Goal: Task Accomplishment & Management: Manage account settings

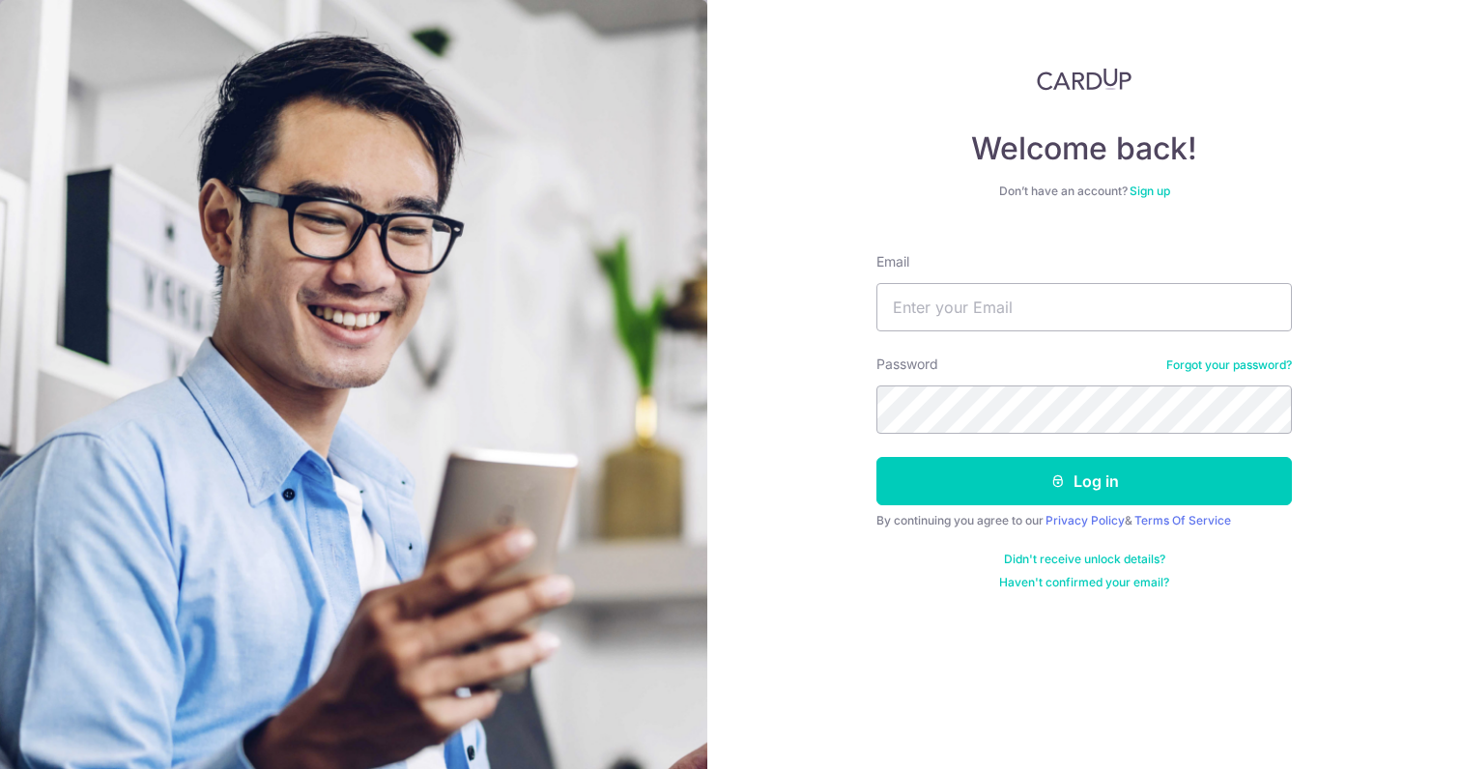
type input "[EMAIL_ADDRESS][DOMAIN_NAME]"
click at [1084, 481] on button "Log in" at bounding box center [1085, 481] width 416 height 48
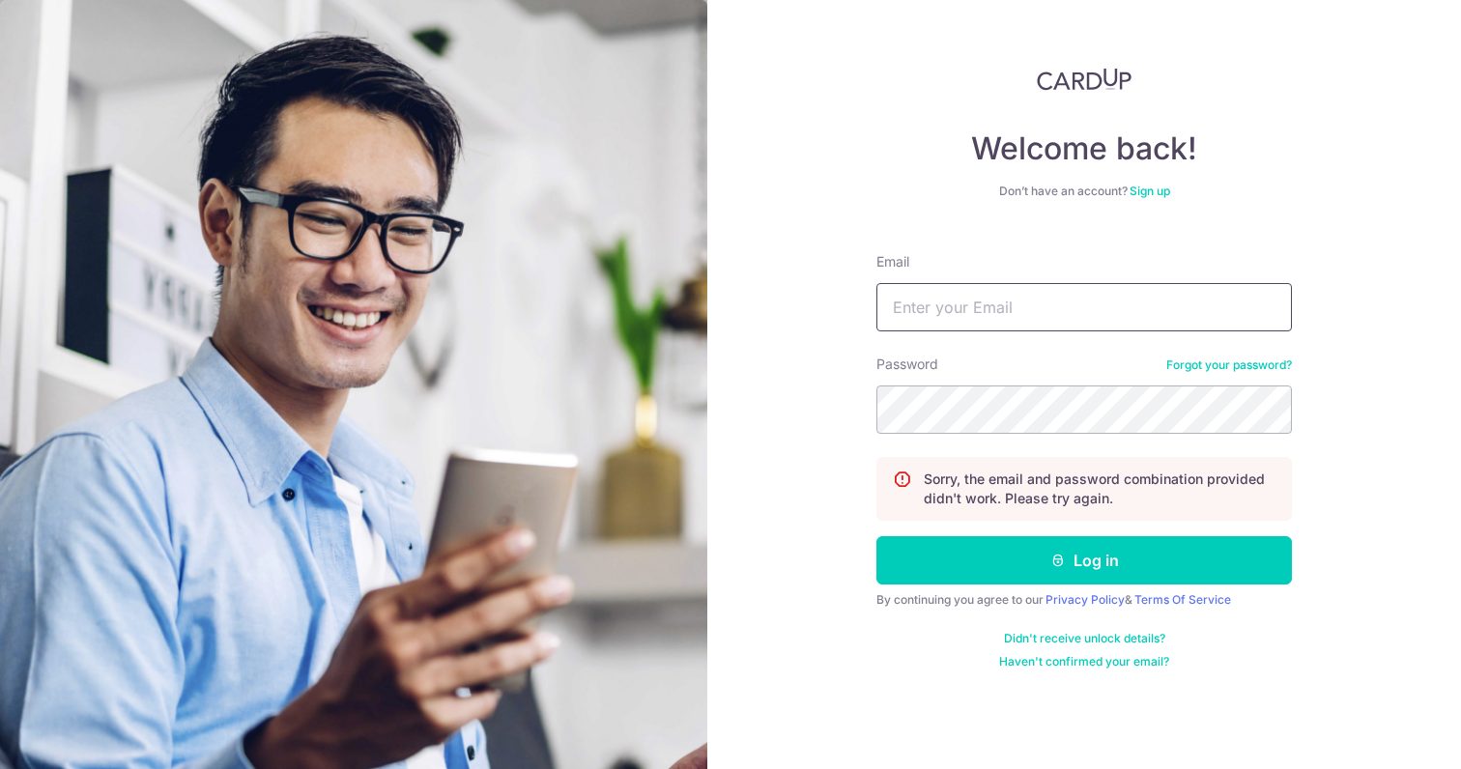
click at [1011, 316] on input "Email" at bounding box center [1085, 307] width 416 height 48
type input "[EMAIL_ADDRESS][DOMAIN_NAME]"
click at [1084, 561] on button "Log in" at bounding box center [1085, 560] width 416 height 48
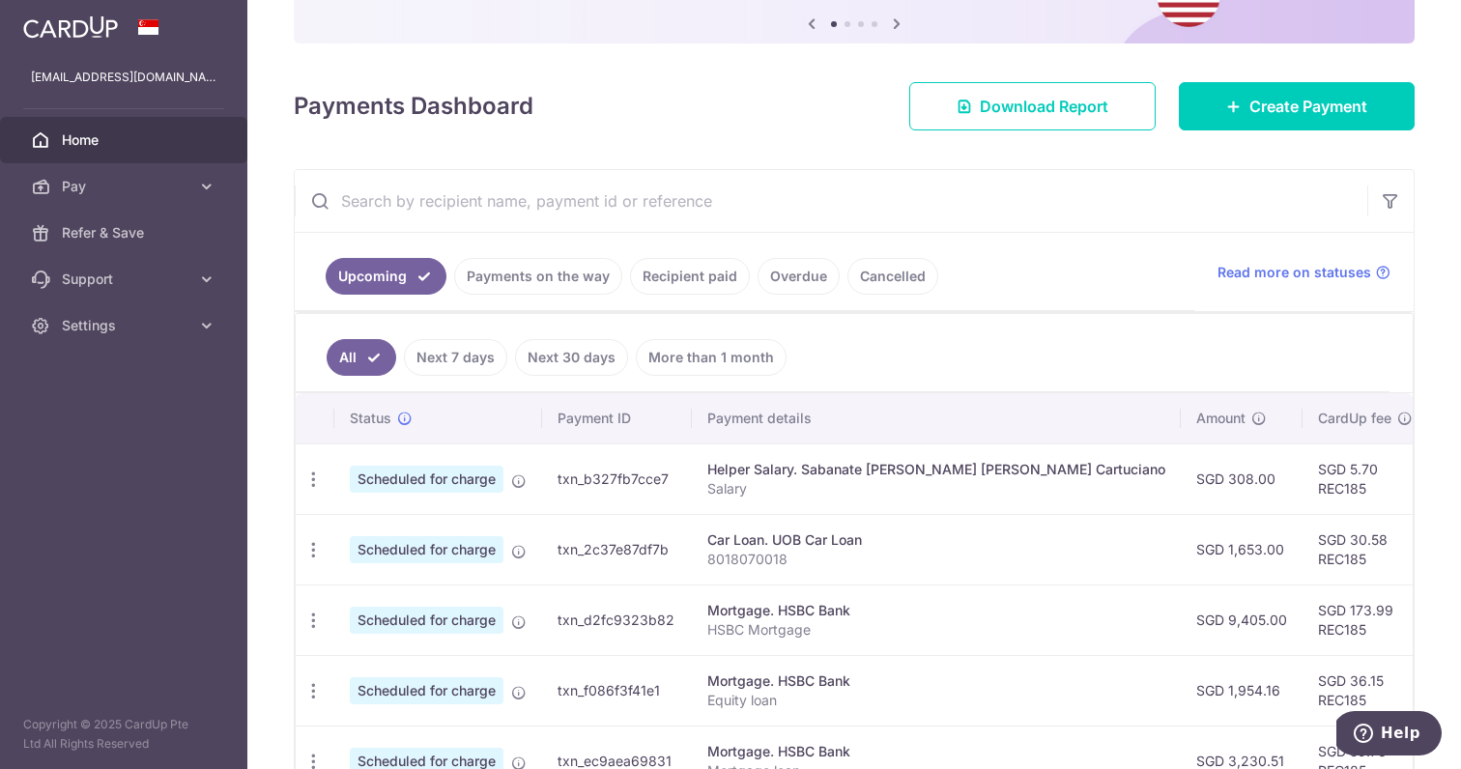
scroll to position [207, 0]
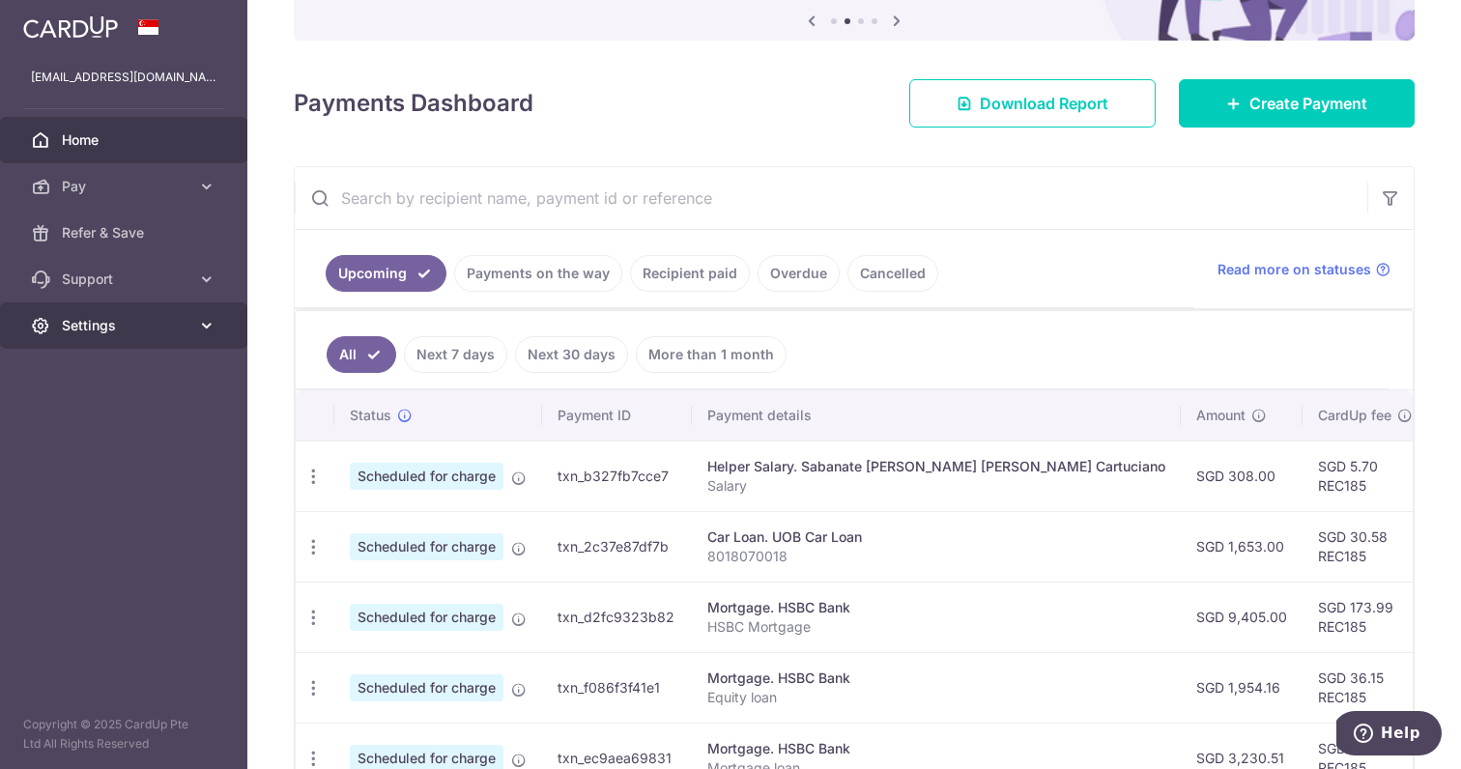
click at [198, 332] on icon at bounding box center [206, 325] width 19 height 19
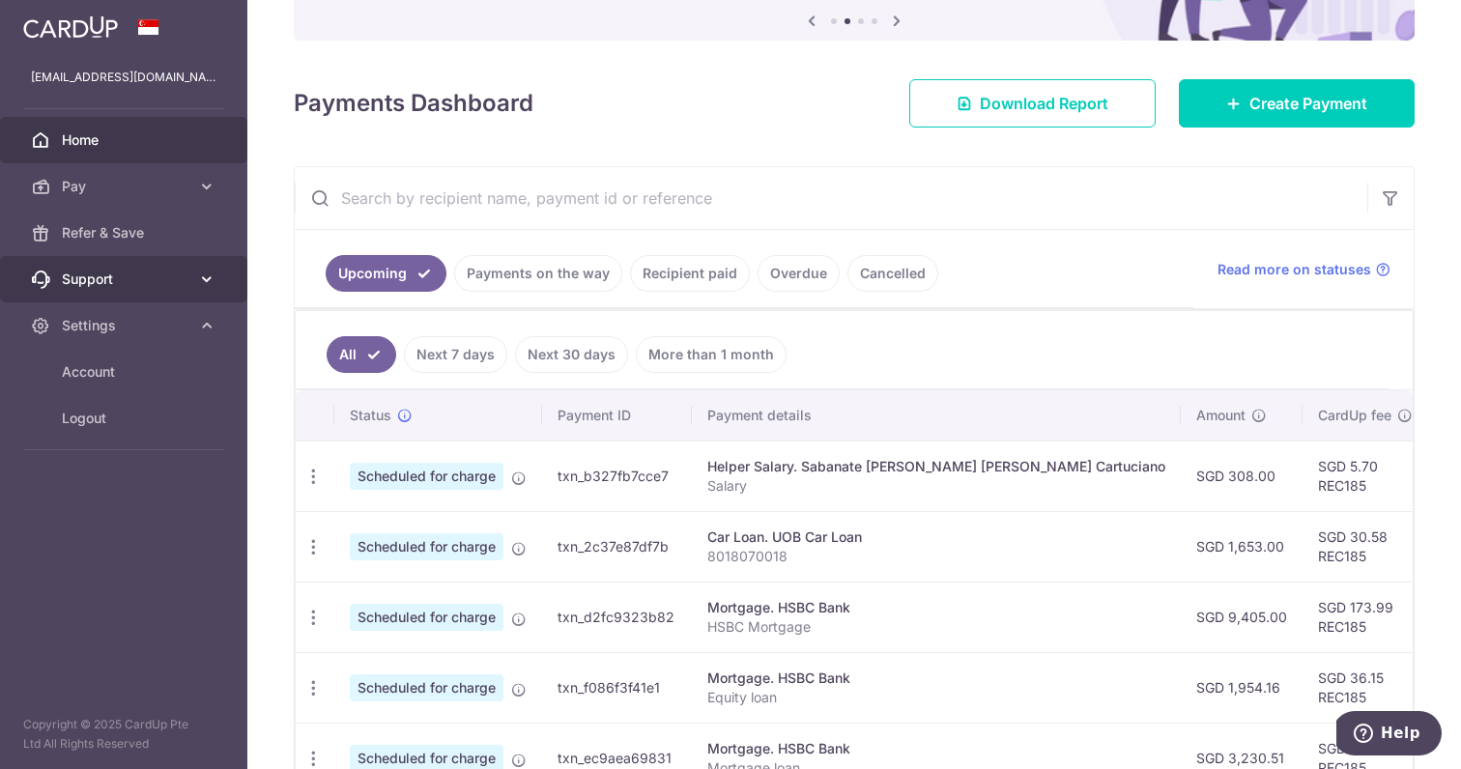
click at [192, 279] on link "Support" at bounding box center [123, 279] width 247 height 46
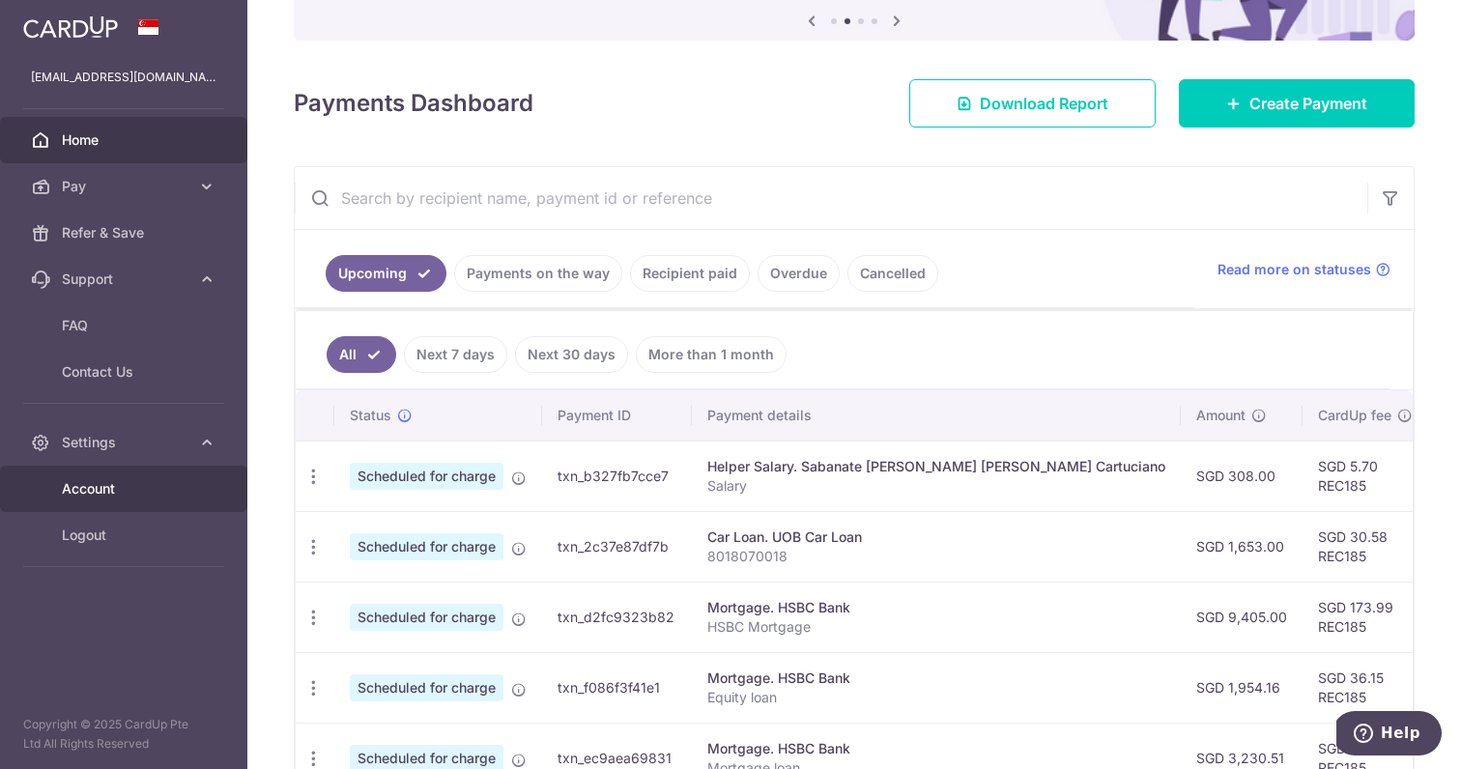
click at [142, 491] on span "Account" at bounding box center [126, 488] width 128 height 19
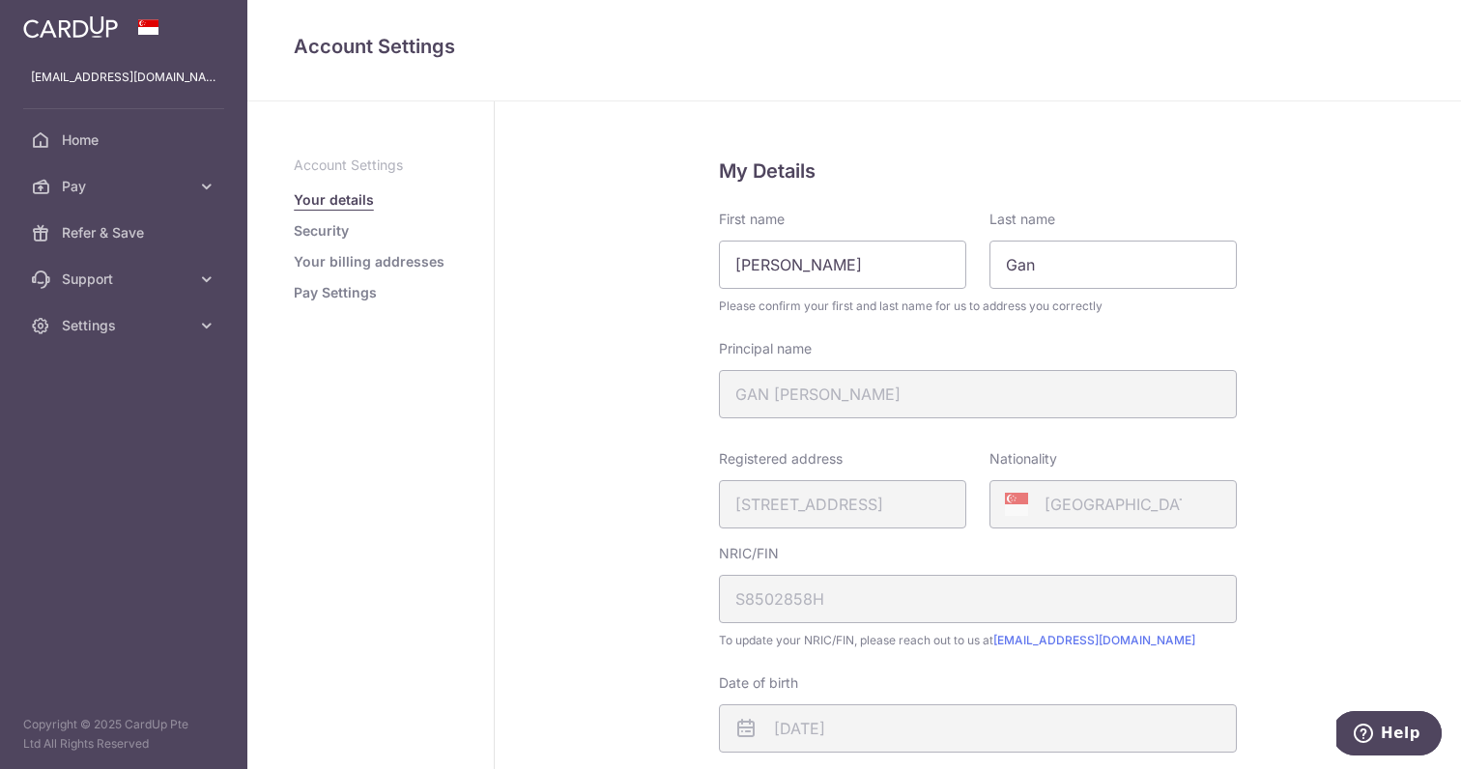
click at [336, 295] on link "Pay Settings" at bounding box center [335, 292] width 83 height 19
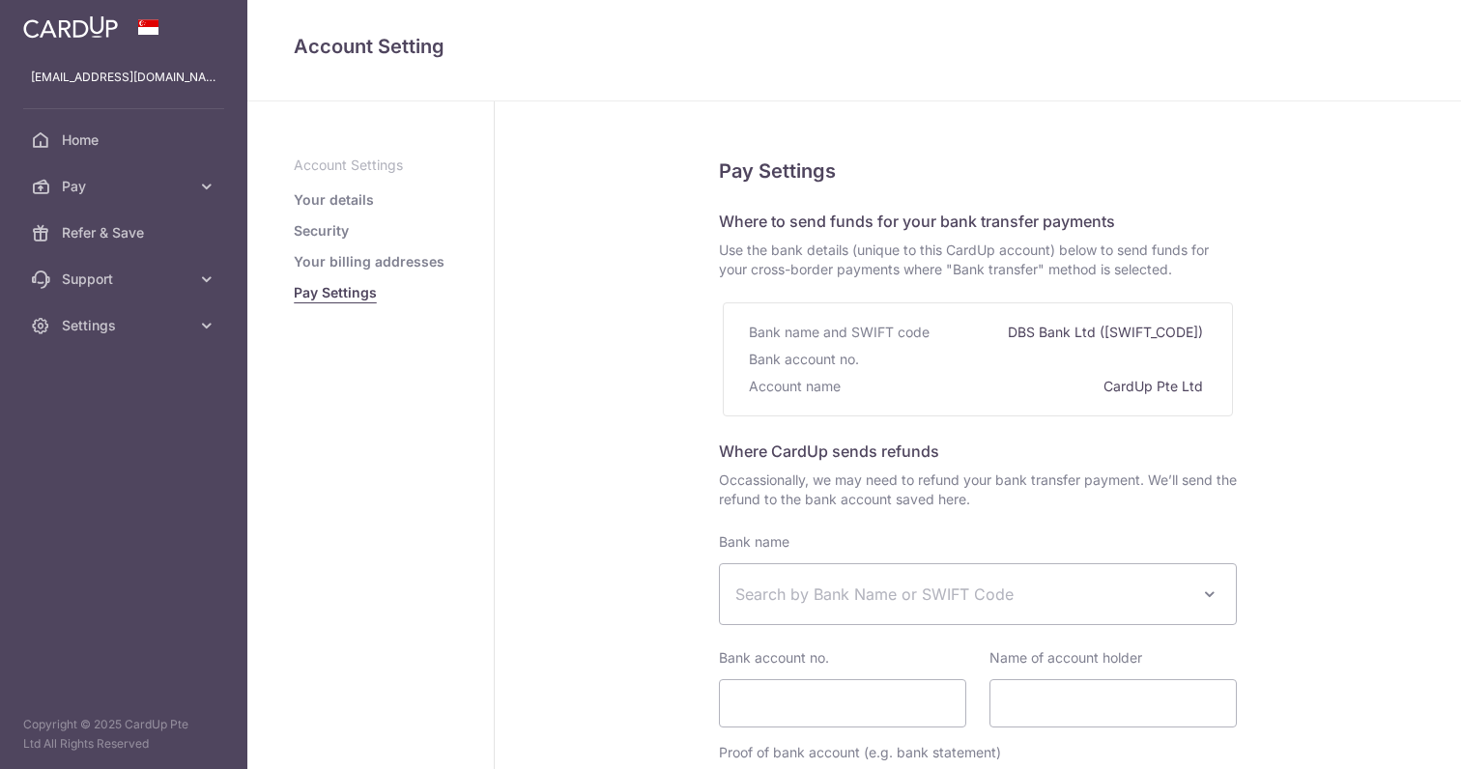
select select
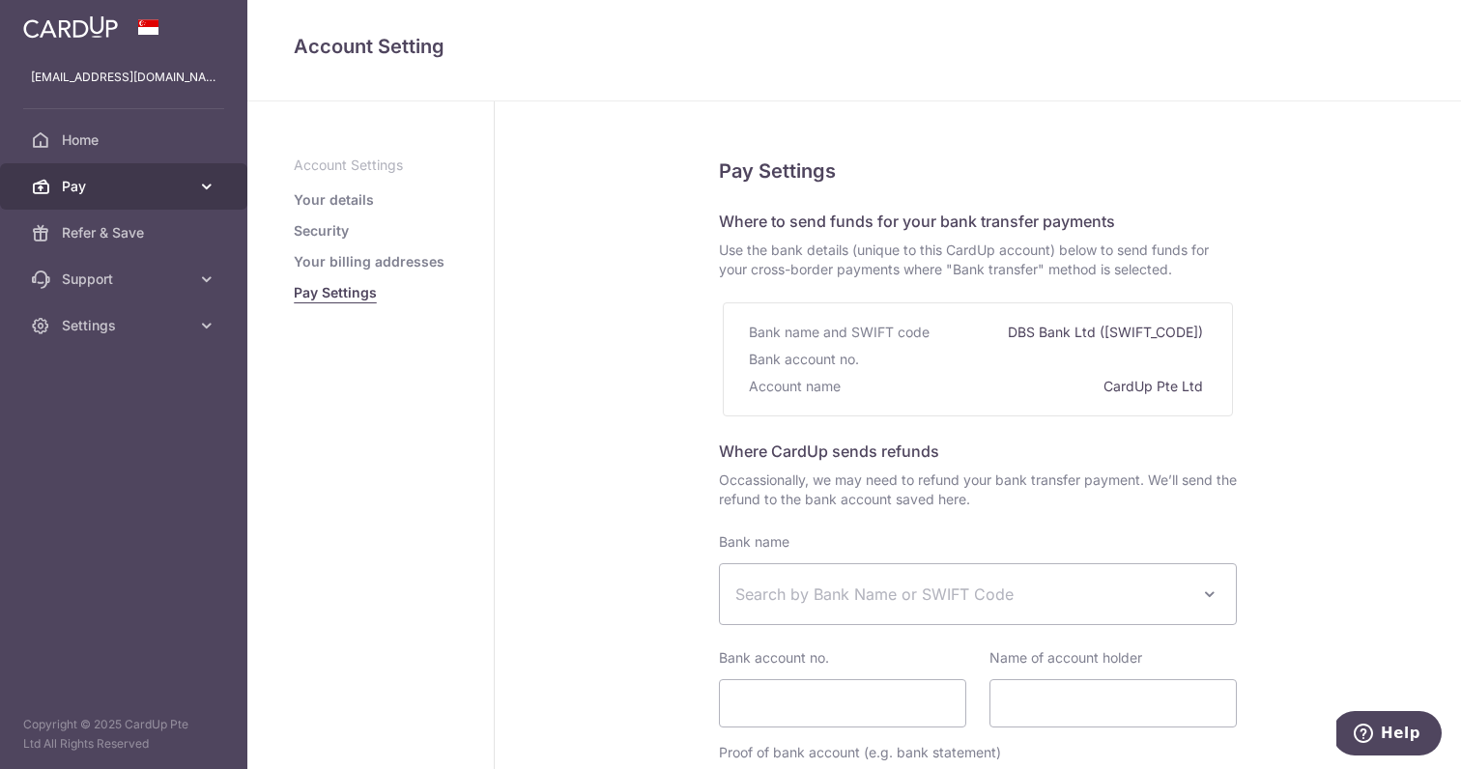
click at [158, 191] on span "Pay" at bounding box center [126, 186] width 128 height 19
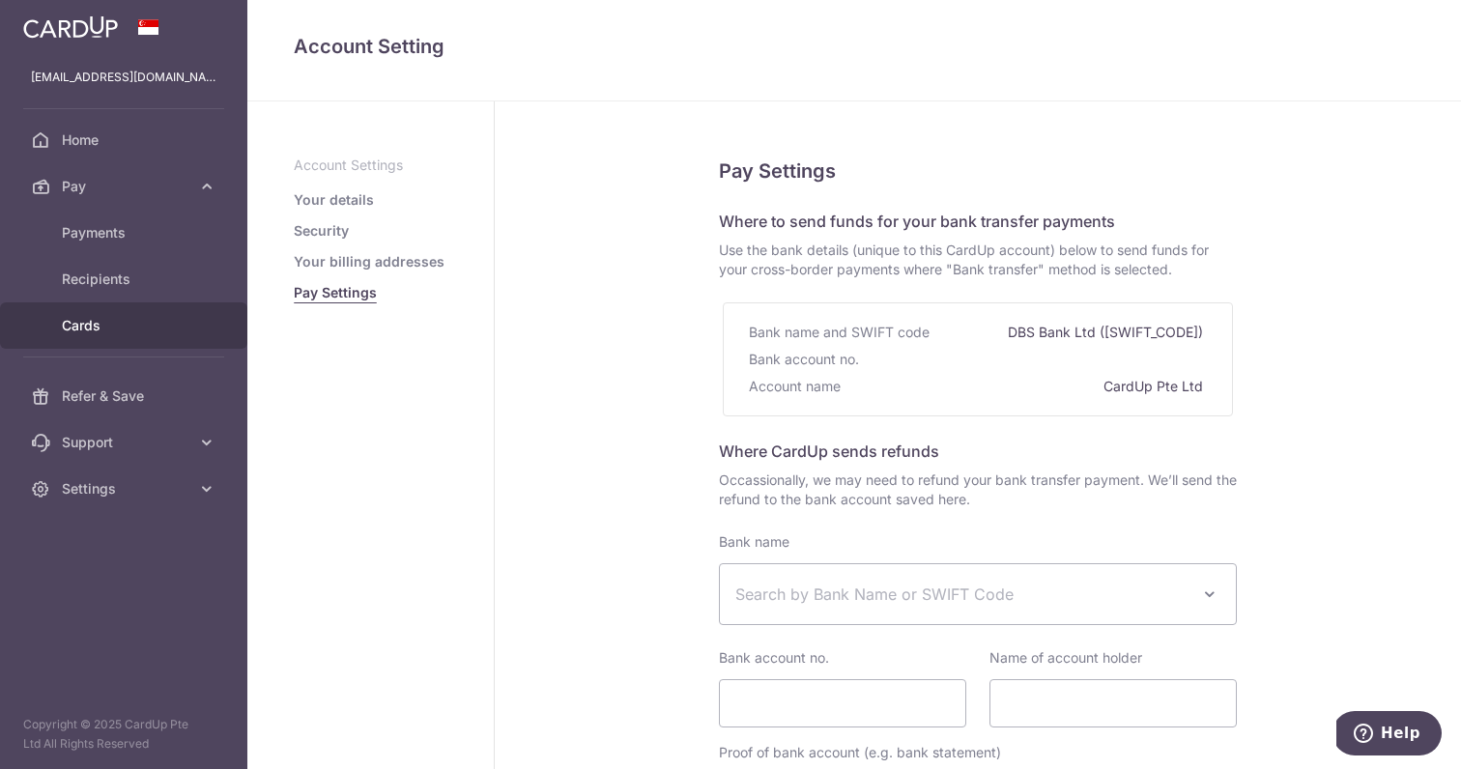
click at [113, 329] on span "Cards" at bounding box center [126, 325] width 128 height 19
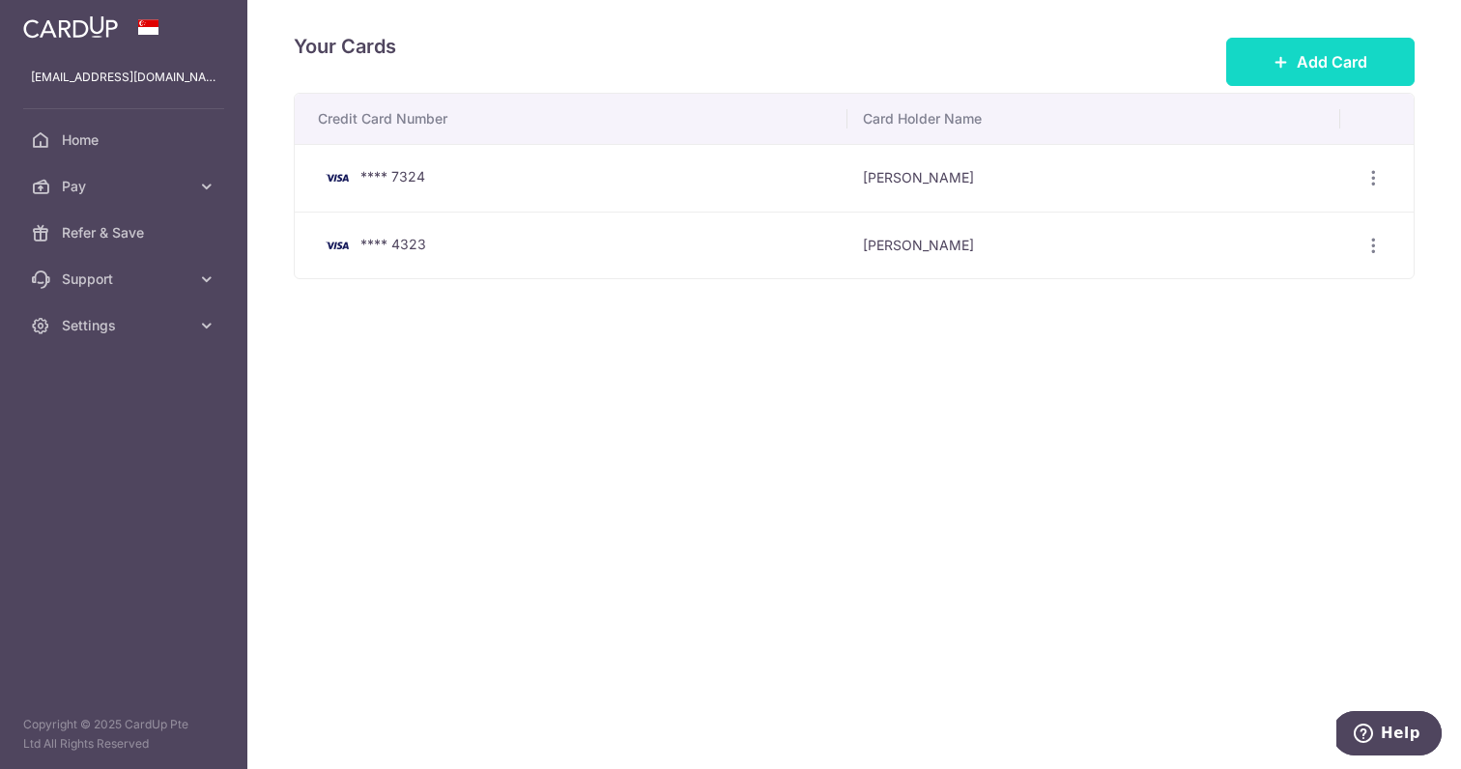
click at [1317, 64] on span "Add Card" at bounding box center [1332, 61] width 71 height 23
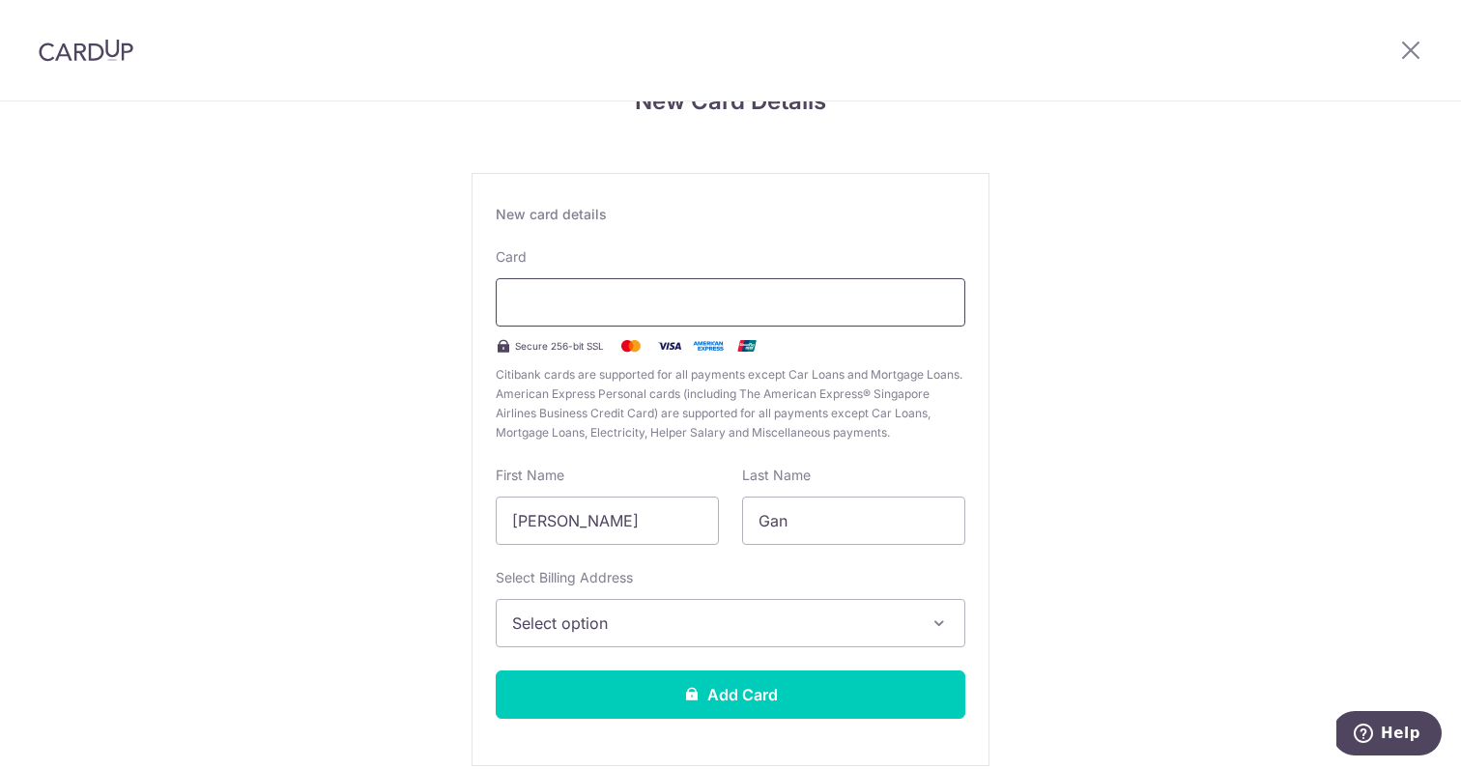
scroll to position [111, 0]
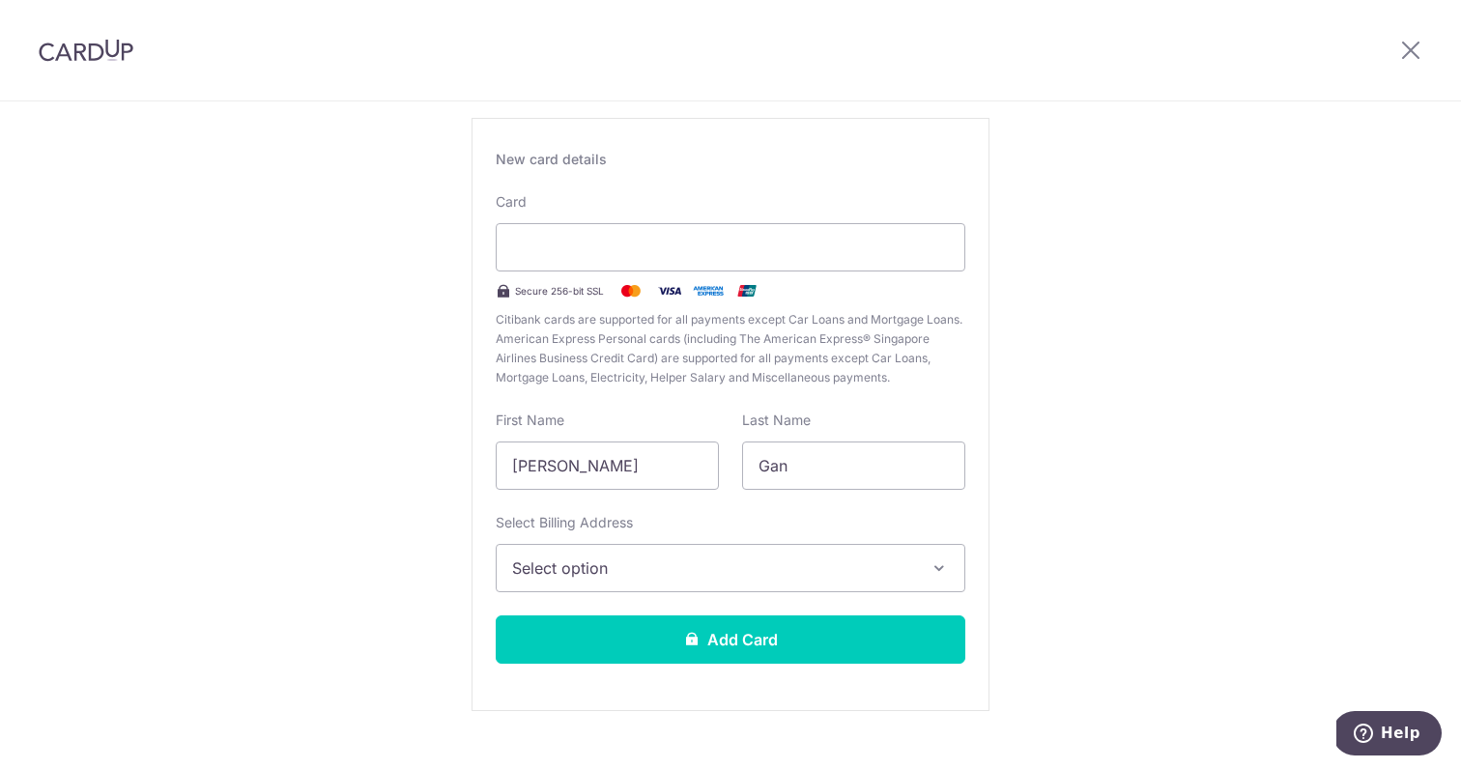
click at [777, 573] on span "Select option" at bounding box center [713, 568] width 402 height 23
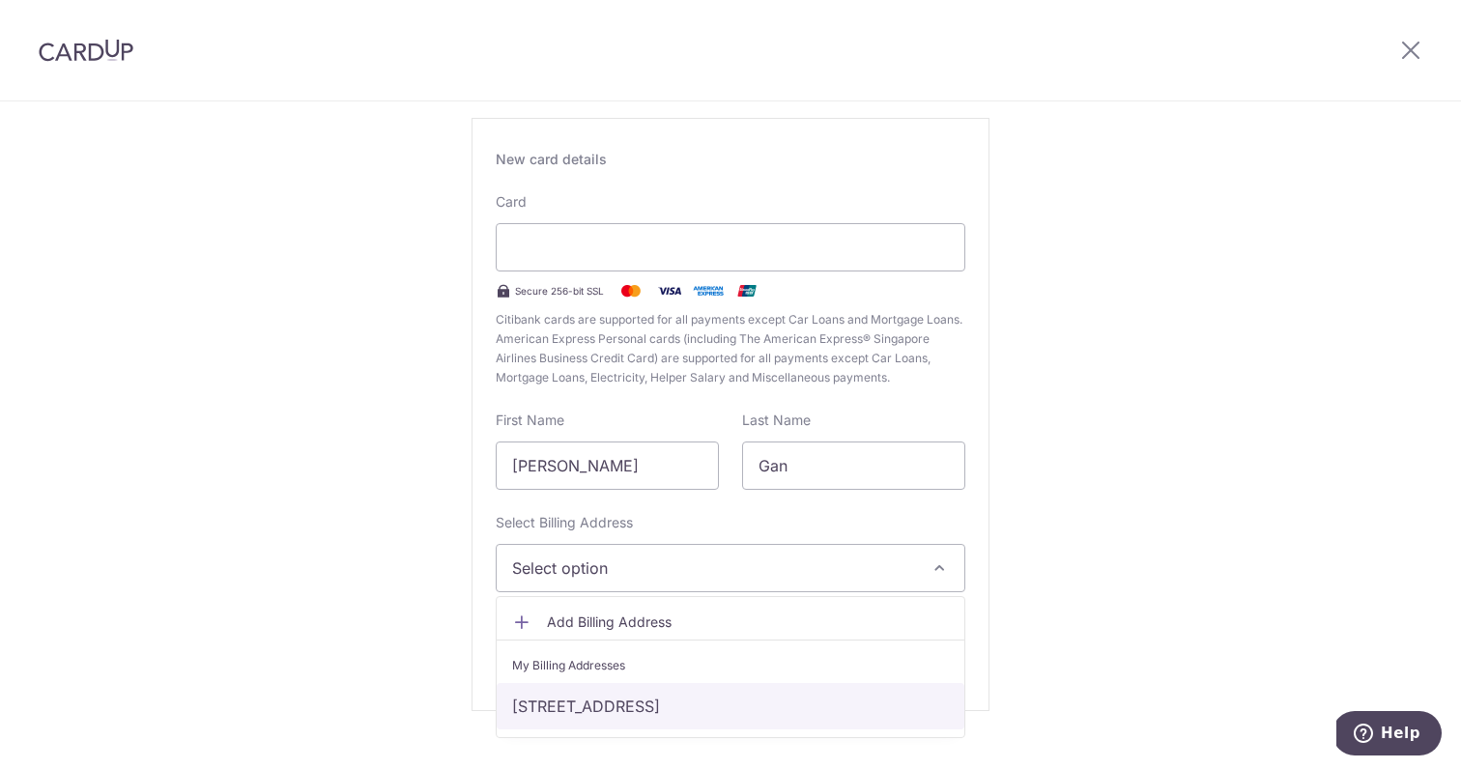
click at [734, 704] on link "[STREET_ADDRESS]" at bounding box center [731, 706] width 468 height 46
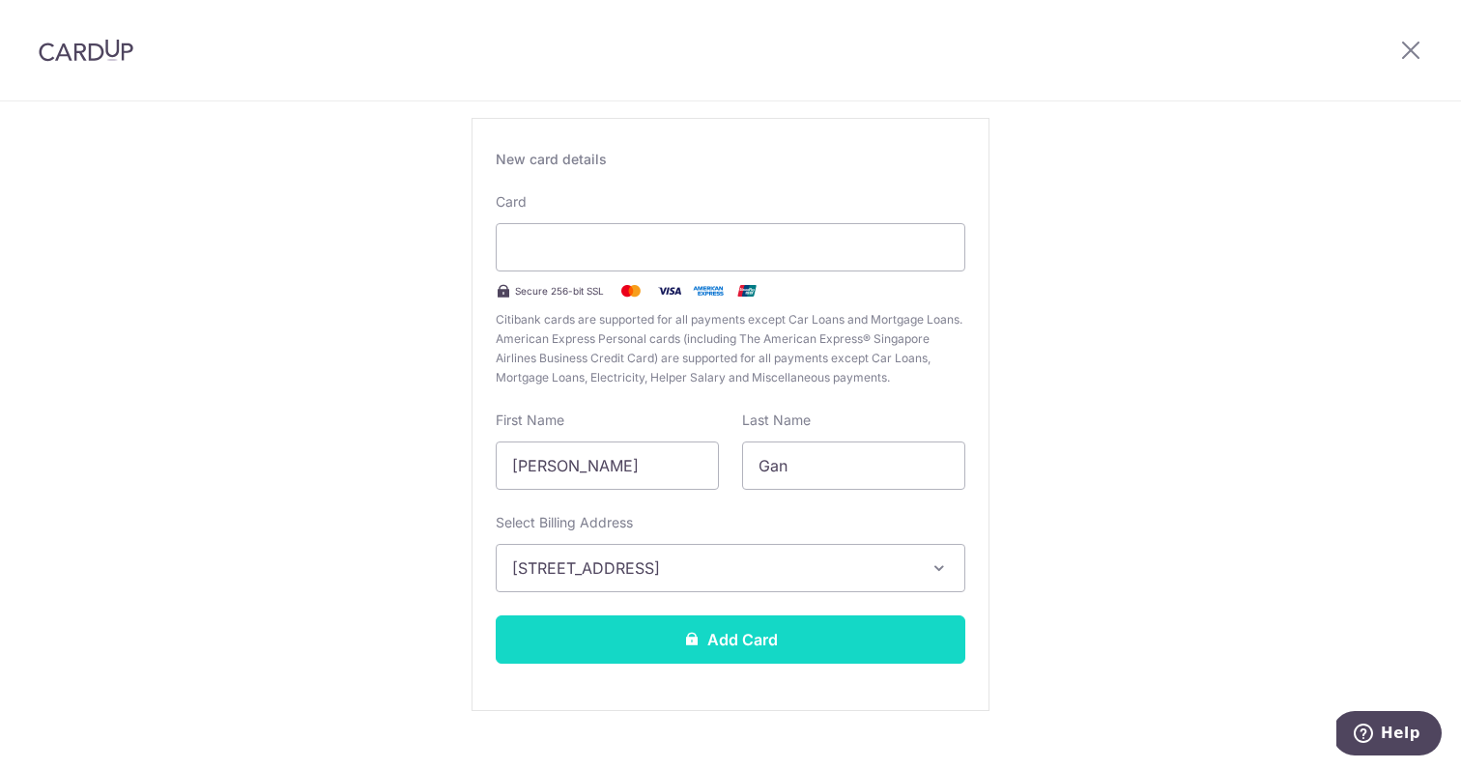
click at [771, 647] on button "Add Card" at bounding box center [731, 640] width 470 height 48
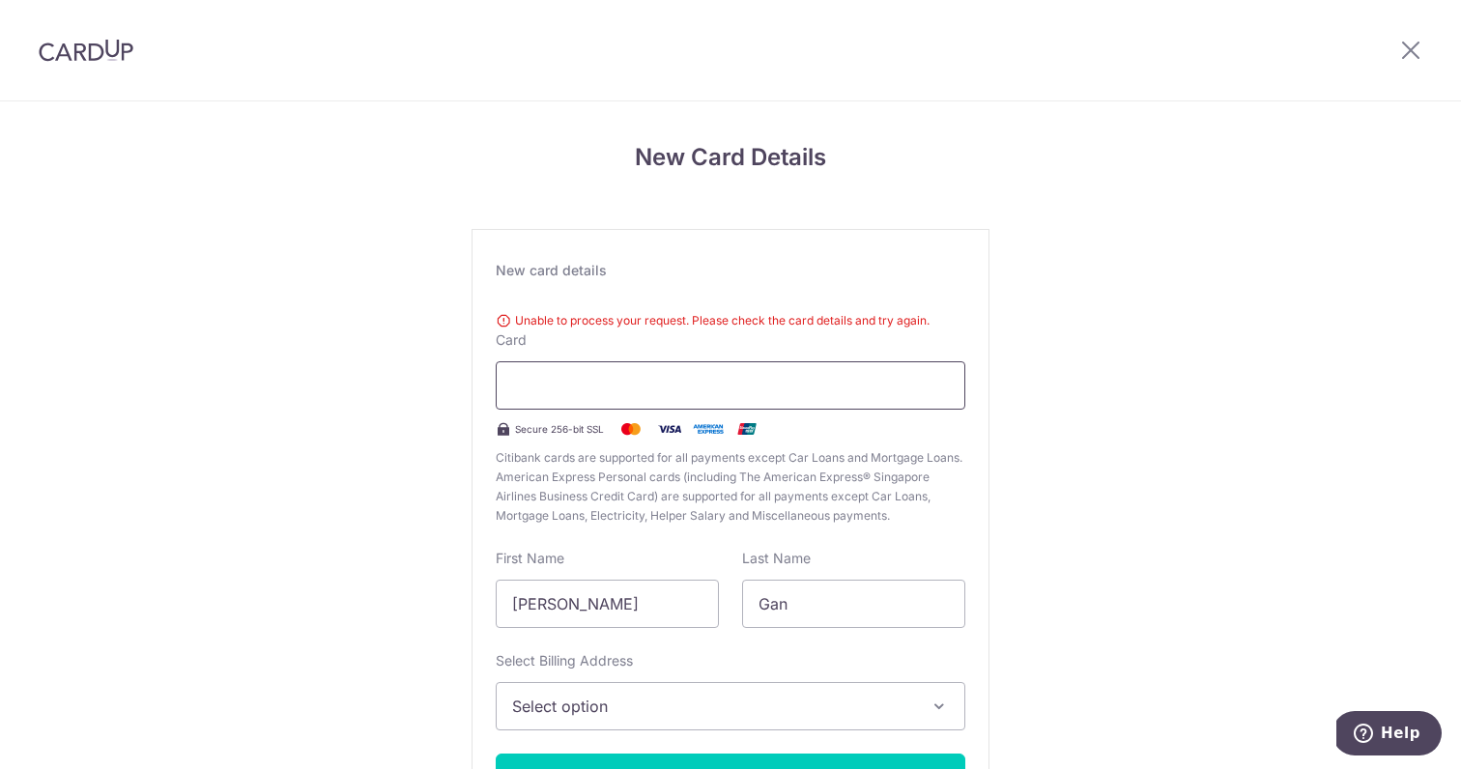
click at [604, 372] on div at bounding box center [731, 385] width 470 height 48
click at [950, 388] on div at bounding box center [731, 385] width 470 height 48
click at [763, 692] on button "Select option" at bounding box center [731, 706] width 470 height 48
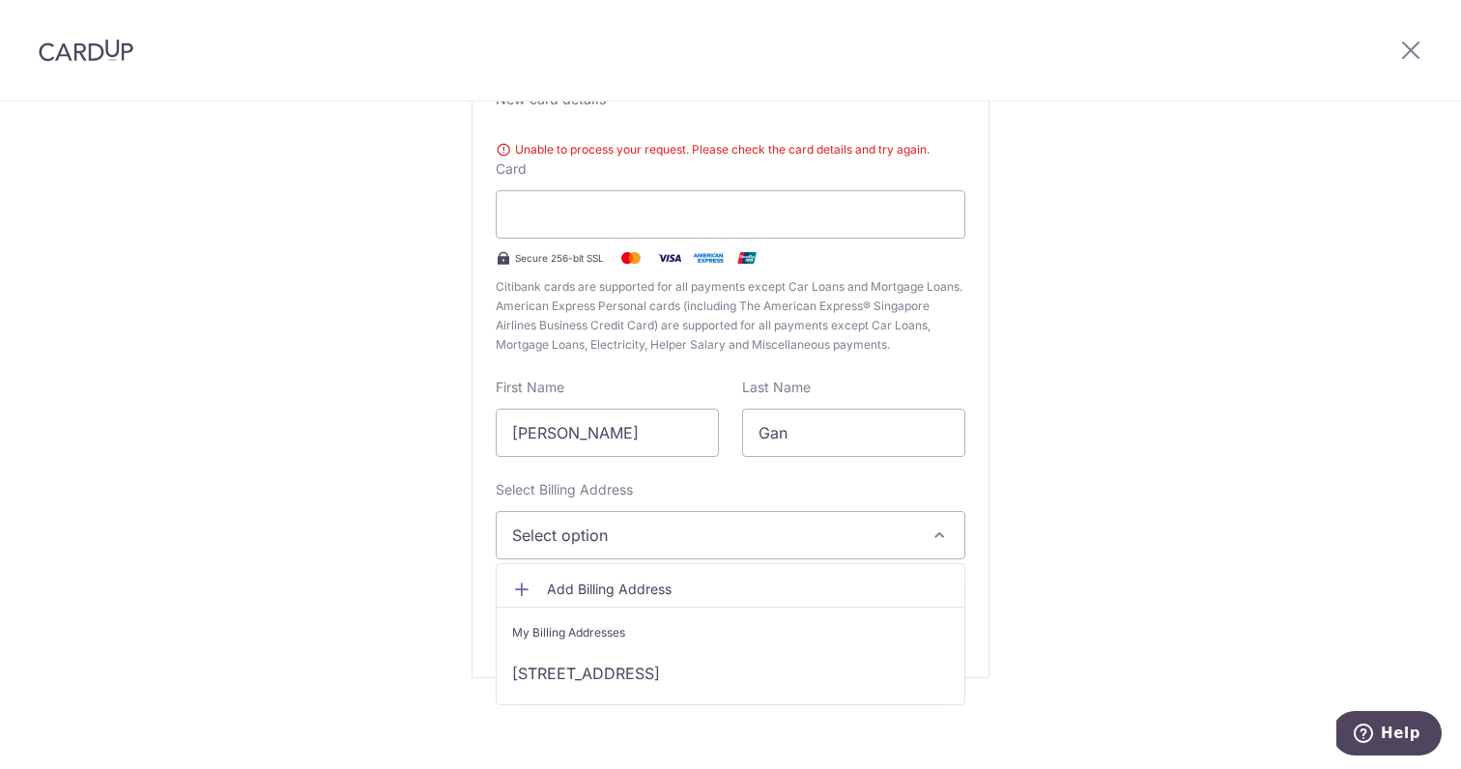
scroll to position [171, 0]
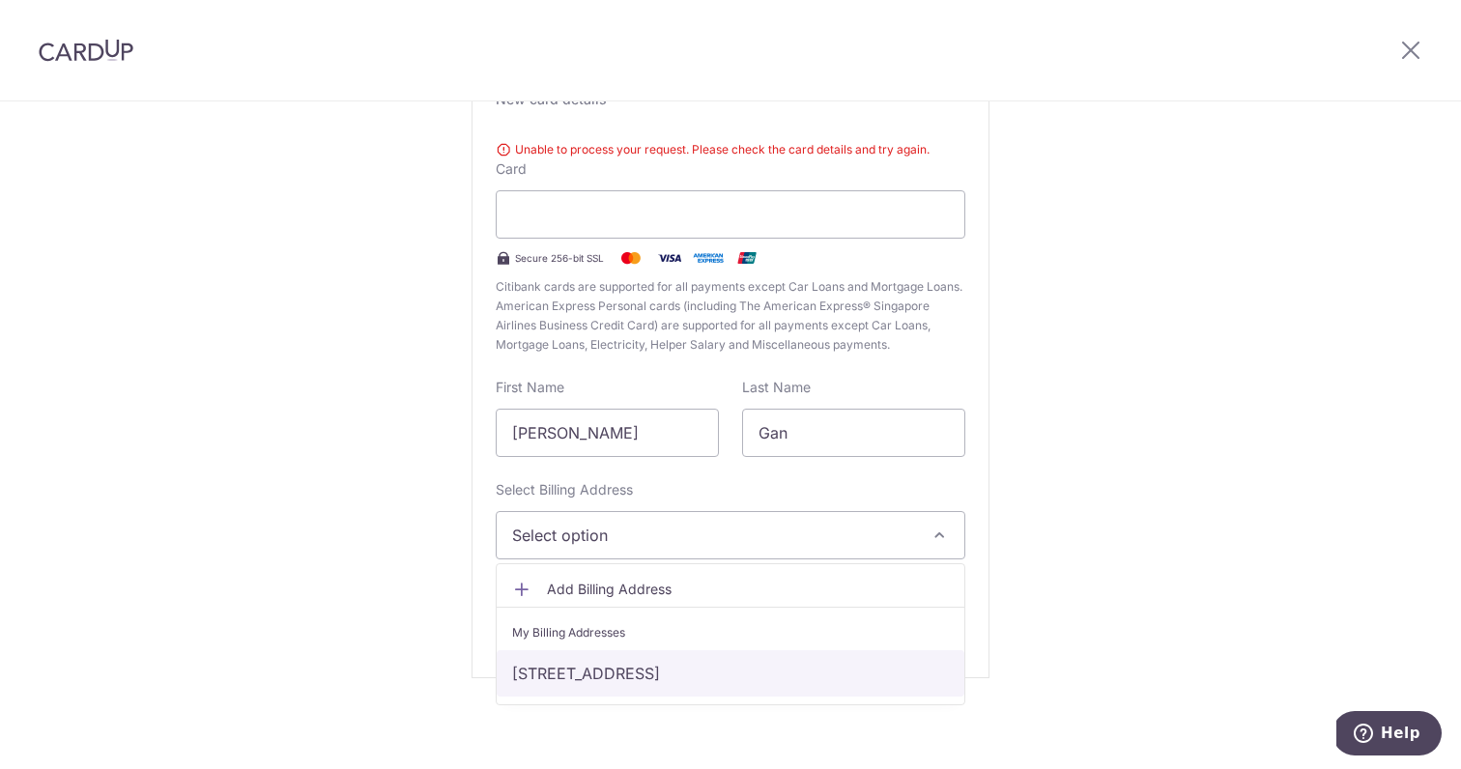
click at [678, 678] on link "[STREET_ADDRESS]" at bounding box center [731, 673] width 468 height 46
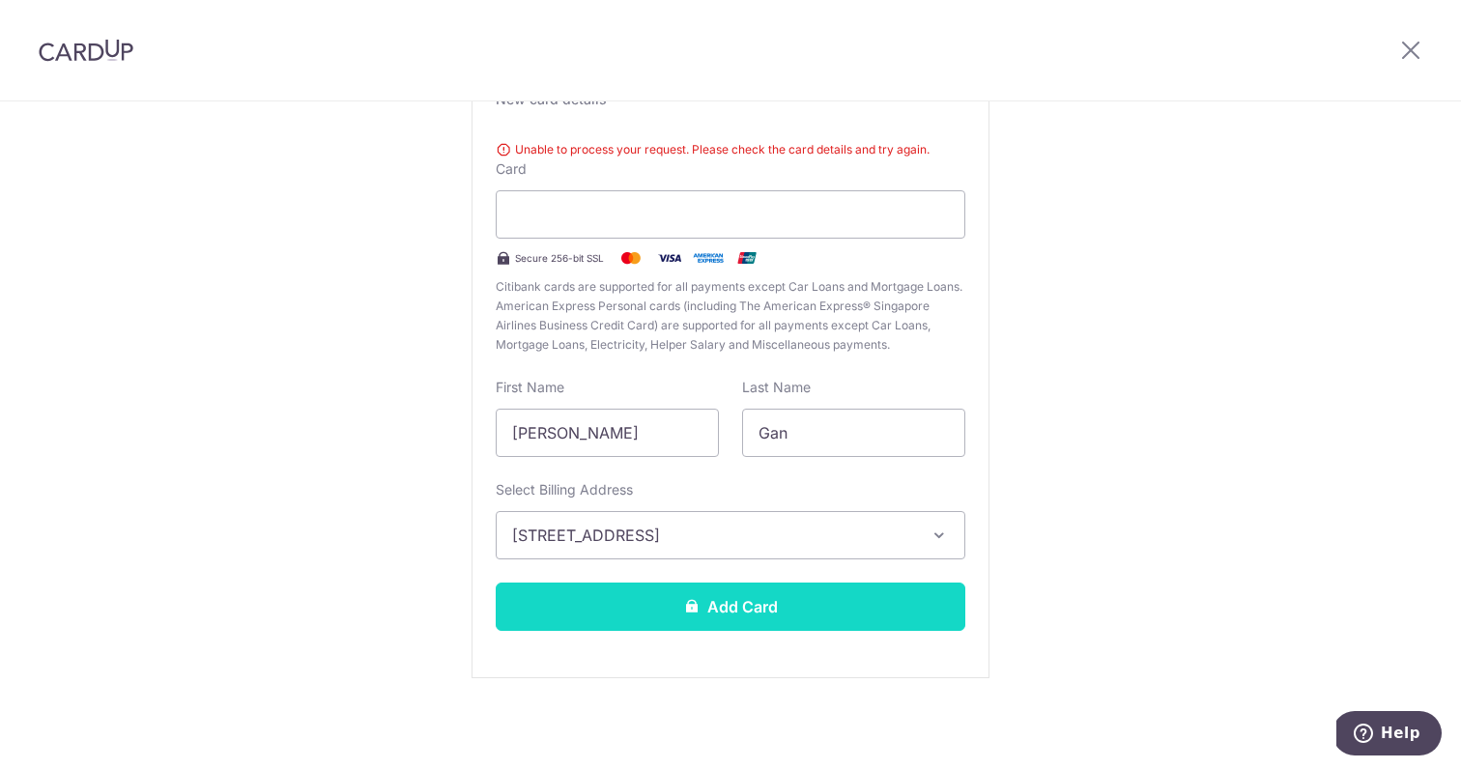
click at [756, 617] on button "Add Card" at bounding box center [731, 607] width 470 height 48
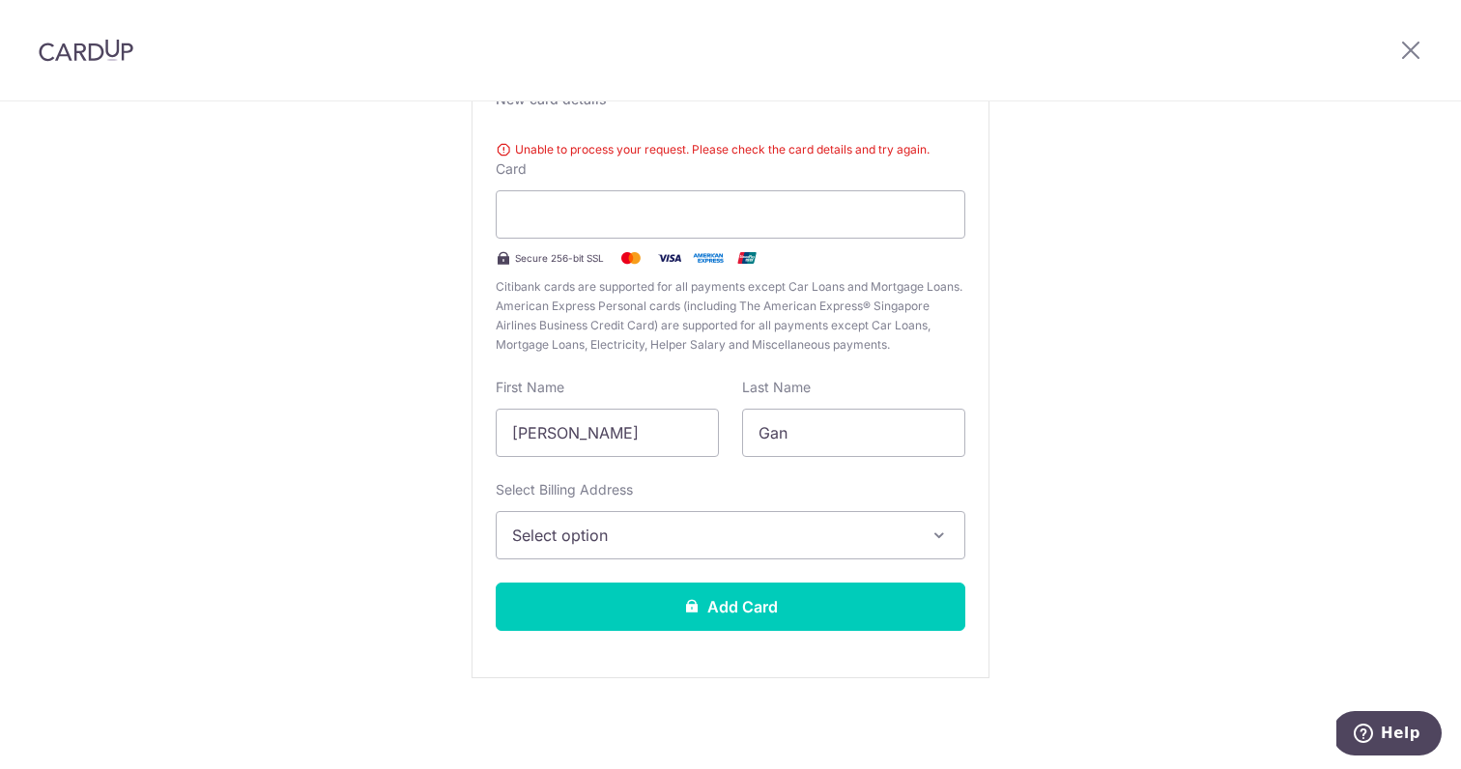
scroll to position [171, 0]
